Goal: Task Accomplishment & Management: Complete application form

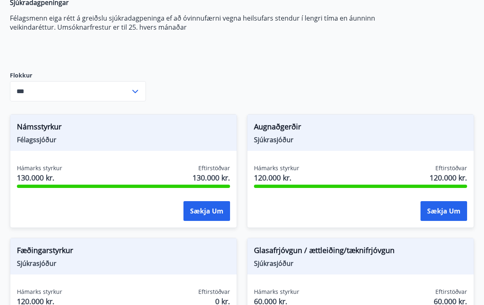
scroll to position [159, 0]
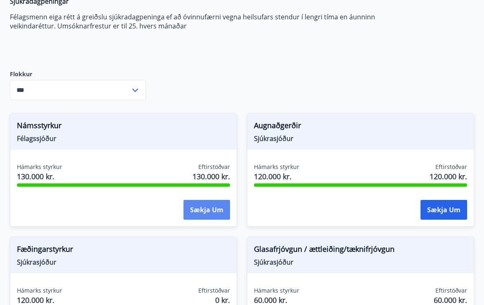
click at [211, 209] on button "Sækja um" at bounding box center [206, 210] width 47 height 20
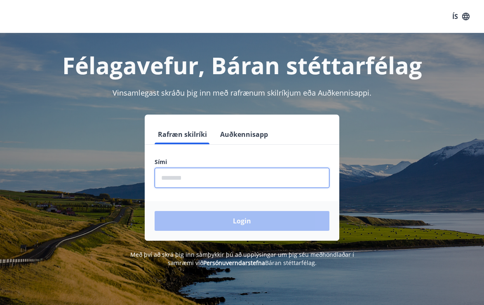
click at [216, 179] on input "phone" at bounding box center [242, 178] width 175 height 20
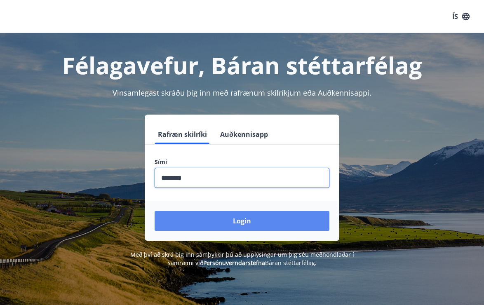
type input "********"
click at [223, 226] on button "Login" at bounding box center [242, 221] width 175 height 20
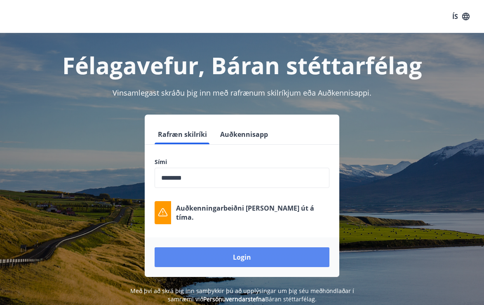
click at [232, 256] on button "Login" at bounding box center [242, 257] width 175 height 20
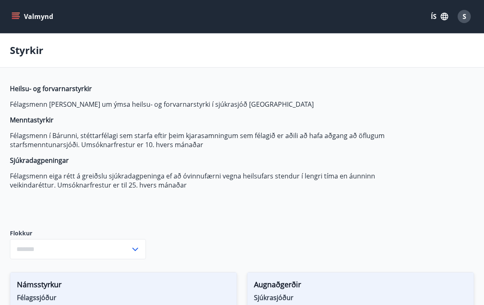
type input "***"
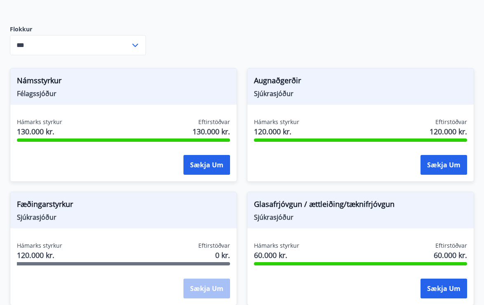
scroll to position [209, 0]
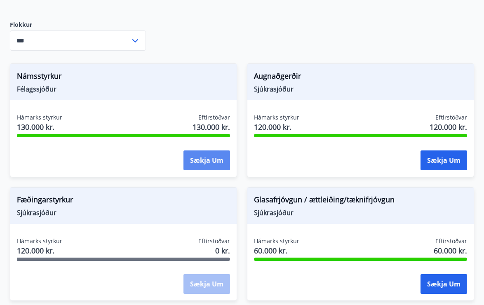
click at [204, 162] on button "Sækja um" at bounding box center [206, 160] width 47 height 20
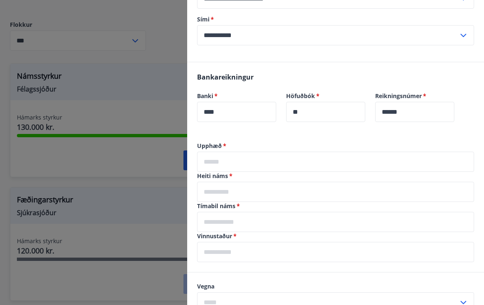
scroll to position [136, 0]
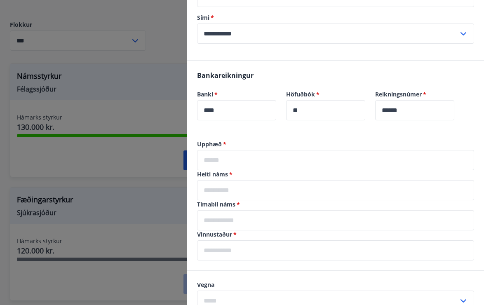
click at [242, 148] on label "Upphæð   *" at bounding box center [335, 144] width 277 height 8
click at [240, 156] on input "text" at bounding box center [335, 160] width 277 height 20
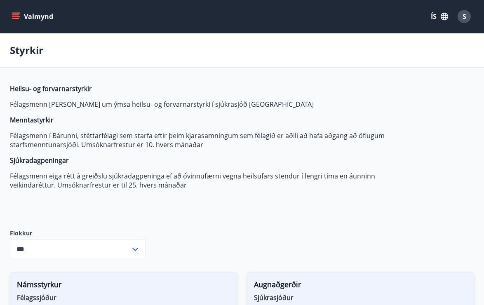
type input "***"
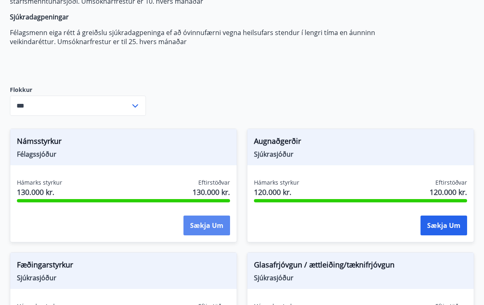
scroll to position [148, 0]
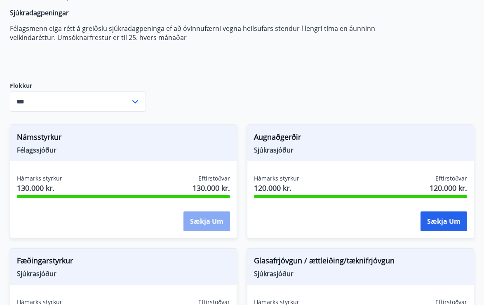
click at [212, 222] on button "Sækja um" at bounding box center [206, 222] width 47 height 20
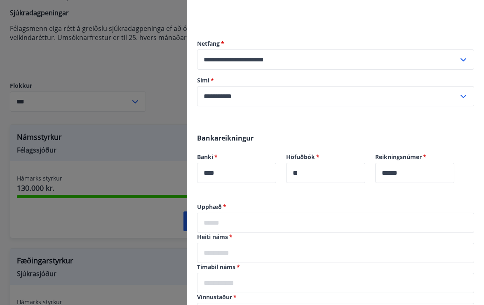
scroll to position [78, 0]
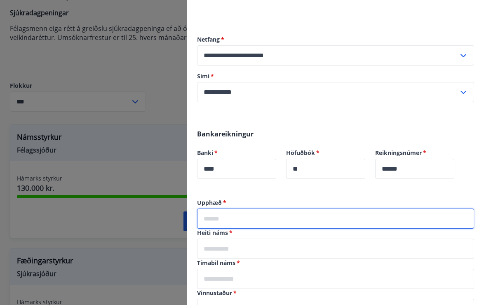
click at [234, 217] on input "text" at bounding box center [335, 219] width 277 height 20
type input "******"
click at [212, 250] on input "text" at bounding box center [335, 249] width 277 height 20
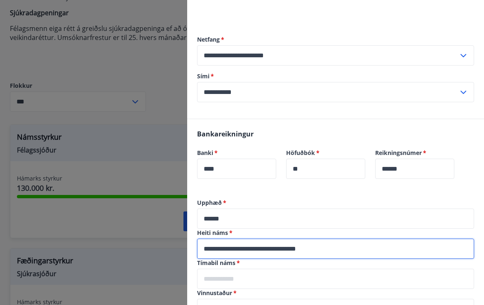
click at [341, 244] on input "**********" at bounding box center [335, 249] width 277 height 20
click at [336, 248] on input "**********" at bounding box center [335, 249] width 277 height 20
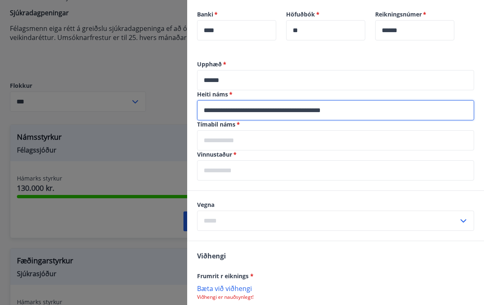
scroll to position [217, 0]
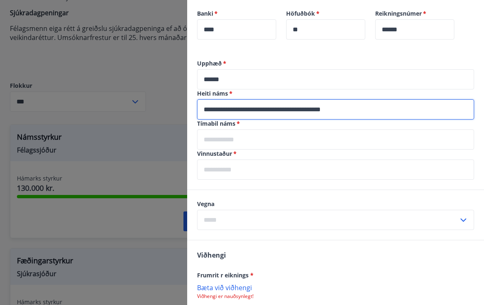
type input "**********"
click at [264, 133] on input "text" at bounding box center [335, 139] width 277 height 20
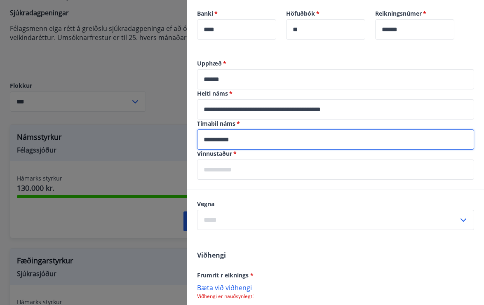
type input "**********"
click at [243, 172] on input "text" at bounding box center [335, 170] width 277 height 20
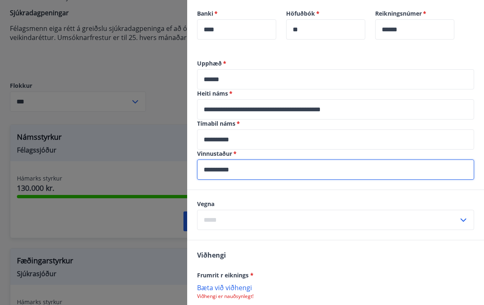
type input "**********"
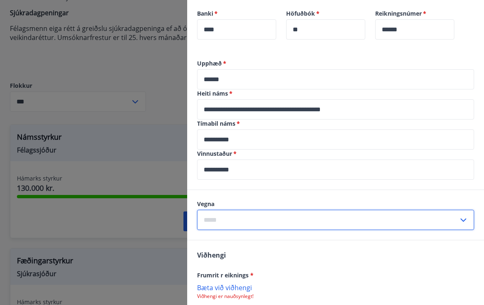
click at [237, 226] on input "text" at bounding box center [327, 220] width 261 height 20
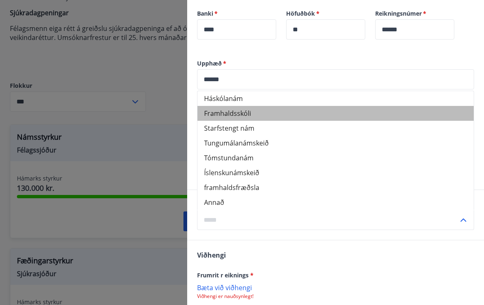
click at [238, 117] on li "Framhaldsskóli" at bounding box center [335, 113] width 276 height 15
type input "**********"
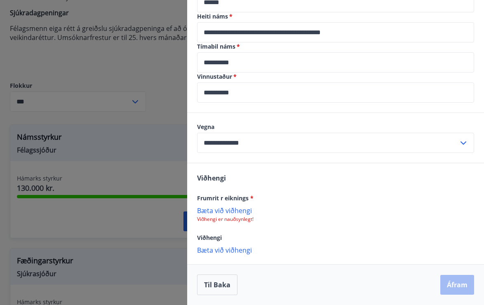
scroll to position [294, 0]
click at [231, 212] on p "Bæta við viðhengi" at bounding box center [335, 210] width 277 height 8
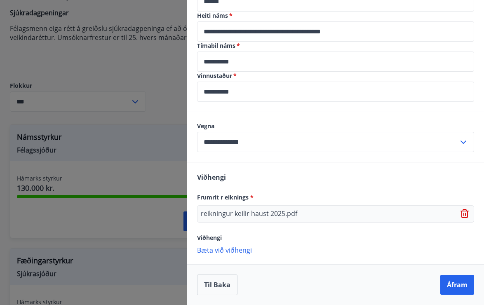
scroll to position [295, 0]
click at [462, 283] on button "Áfram" at bounding box center [457, 285] width 34 height 20
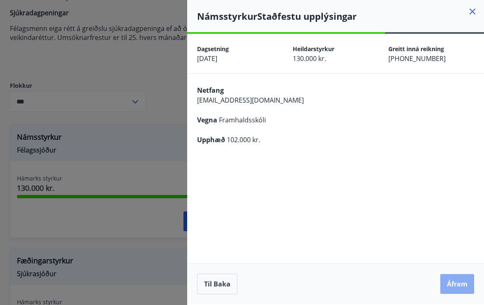
click at [460, 285] on button "Áfram" at bounding box center [457, 284] width 34 height 20
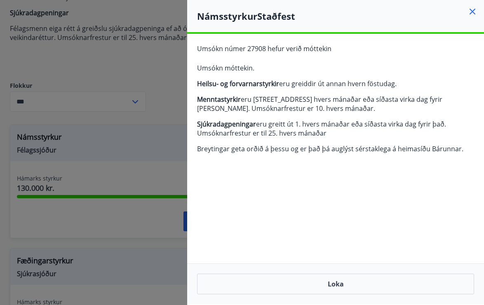
click at [474, 13] on icon at bounding box center [473, 12] width 6 height 6
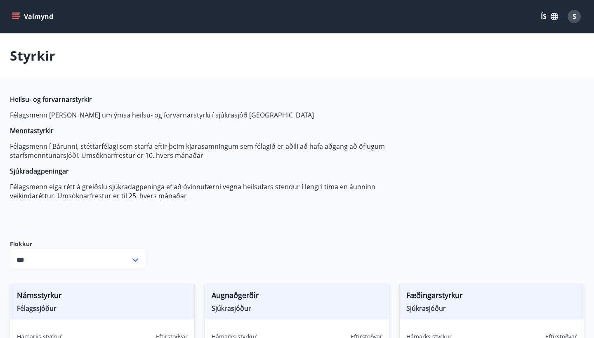
click at [15, 12] on icon "menu" at bounding box center [16, 16] width 8 height 8
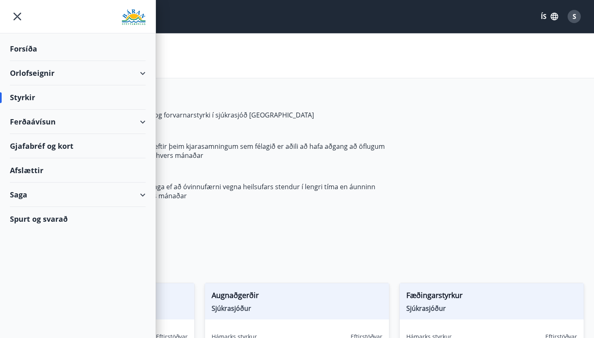
click at [43, 100] on div "Styrkir" at bounding box center [78, 97] width 136 height 24
click at [20, 102] on div "Styrkir" at bounding box center [78, 97] width 136 height 24
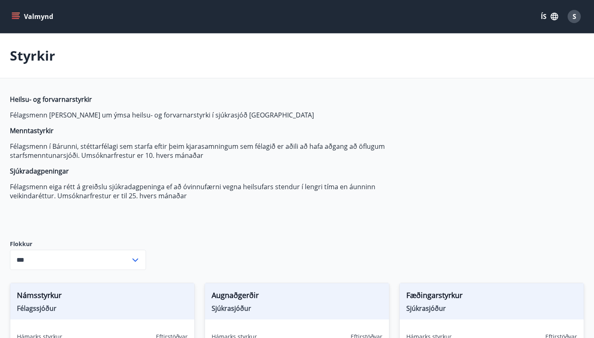
click at [484, 22] on div "S" at bounding box center [573, 16] width 13 height 13
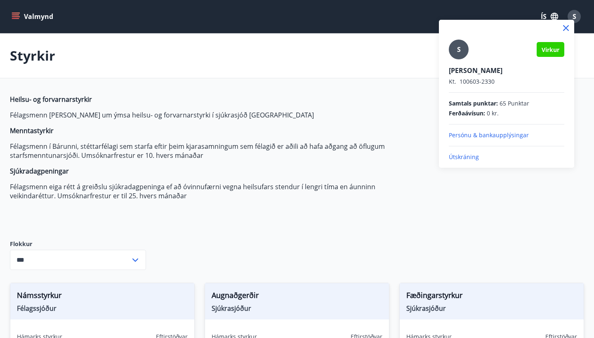
click at [411, 107] on div at bounding box center [297, 169] width 594 height 338
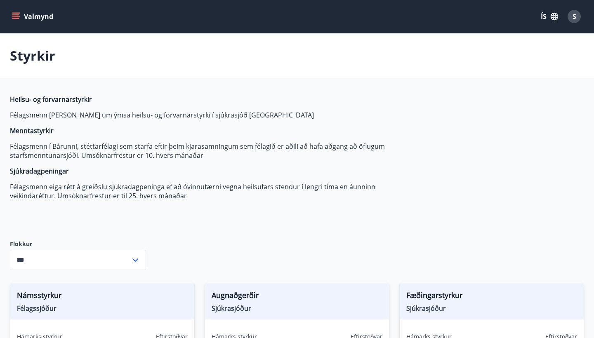
click at [42, 16] on button "Valmynd" at bounding box center [33, 16] width 47 height 15
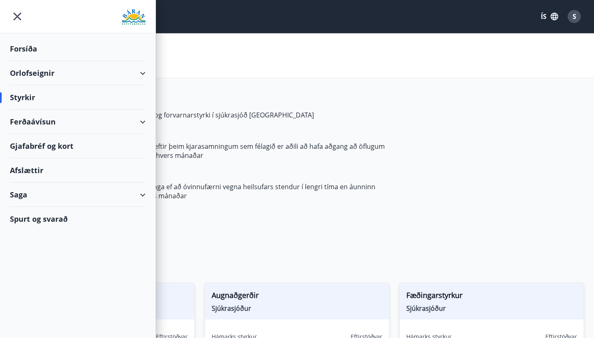
click at [51, 52] on div "Forsíða" at bounding box center [78, 49] width 136 height 24
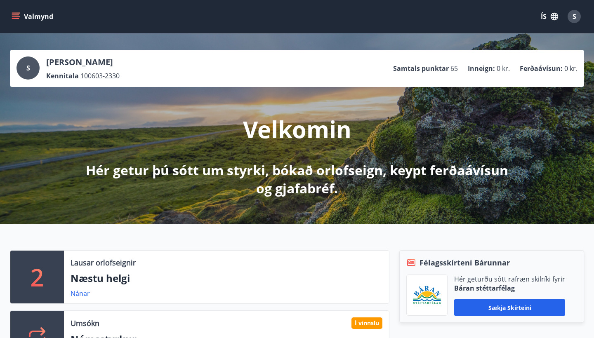
click at [484, 15] on span "S" at bounding box center [574, 16] width 4 height 9
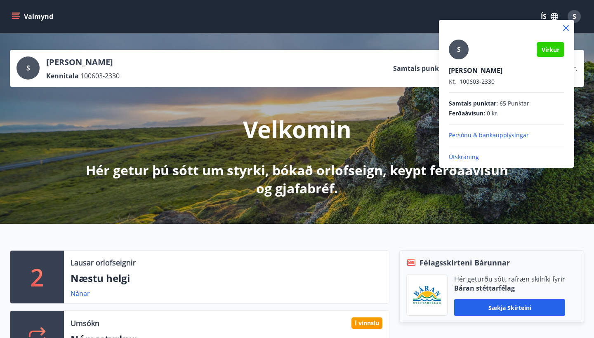
click at [465, 137] on p "Persónu & bankaupplýsingar" at bounding box center [506, 135] width 115 height 8
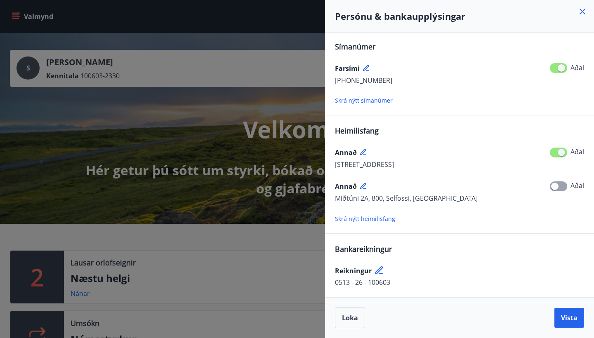
scroll to position [86, 0]
click at [207, 193] on div at bounding box center [297, 169] width 594 height 338
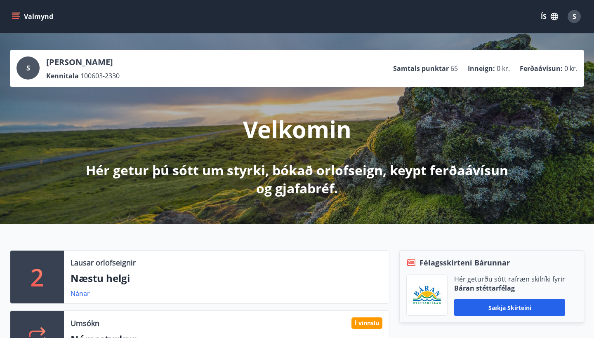
click at [13, 18] on icon "menu" at bounding box center [16, 16] width 8 height 8
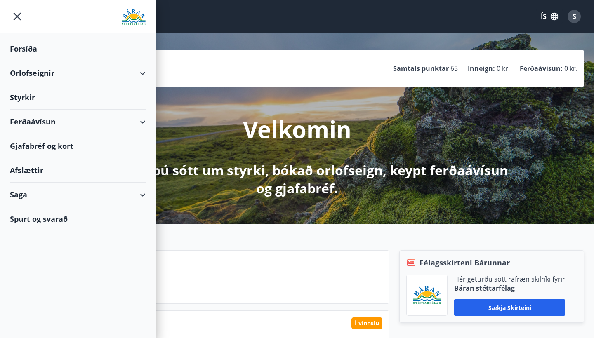
click at [25, 101] on div "Styrkir" at bounding box center [78, 97] width 136 height 24
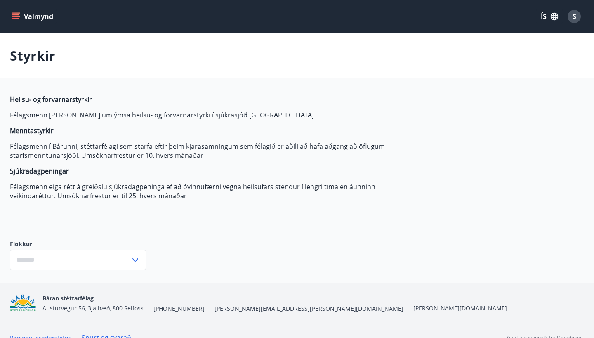
type input "***"
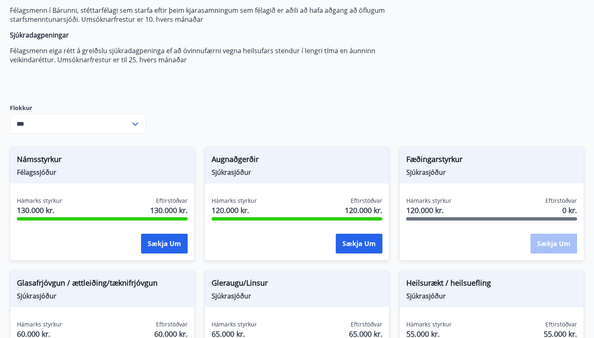
scroll to position [136, 0]
click at [159, 247] on button "Sækja um" at bounding box center [164, 243] width 47 height 20
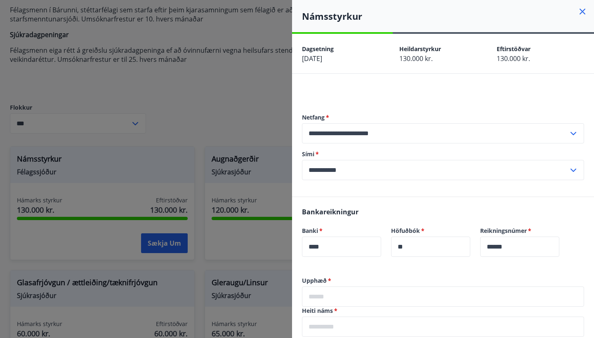
click at [484, 10] on icon at bounding box center [582, 12] width 10 height 10
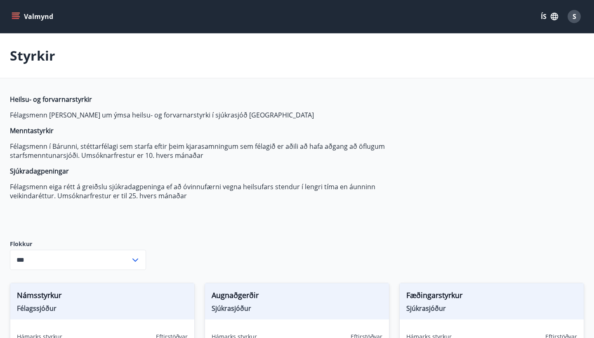
scroll to position [0, 0]
click at [36, 12] on button "Valmynd" at bounding box center [33, 16] width 47 height 15
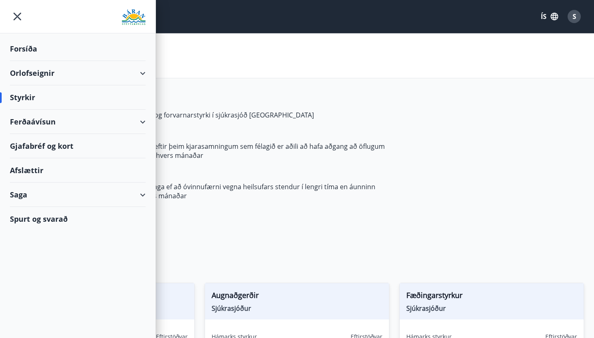
click at [33, 202] on div "Saga" at bounding box center [78, 195] width 136 height 24
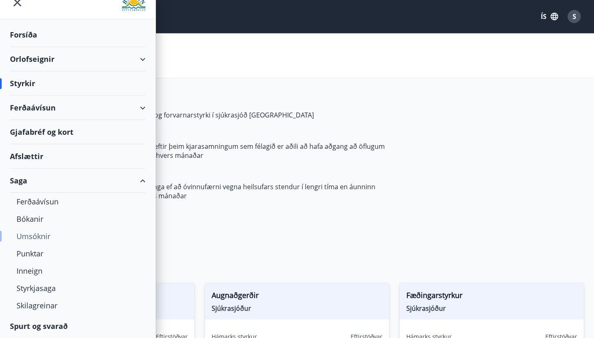
scroll to position [14, 0]
click at [35, 245] on div "Umsóknir" at bounding box center [77, 236] width 122 height 17
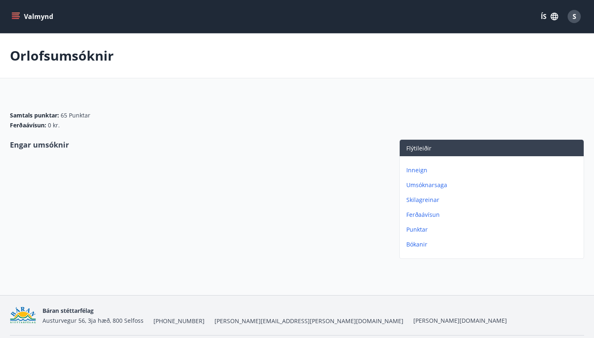
click at [416, 173] on p "Inneign" at bounding box center [493, 170] width 174 height 8
click at [431, 174] on p "Umsóknarsaga" at bounding box center [493, 170] width 174 height 8
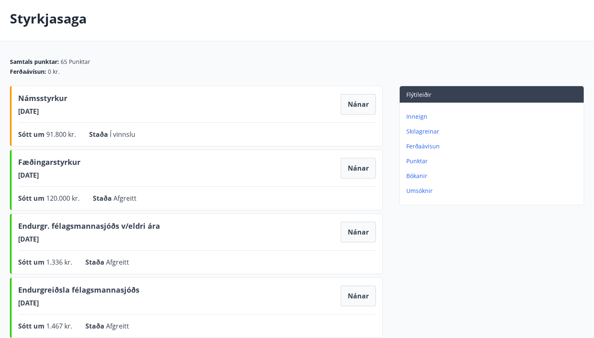
scroll to position [28, 0]
